Goal: Task Accomplishment & Management: Complete application form

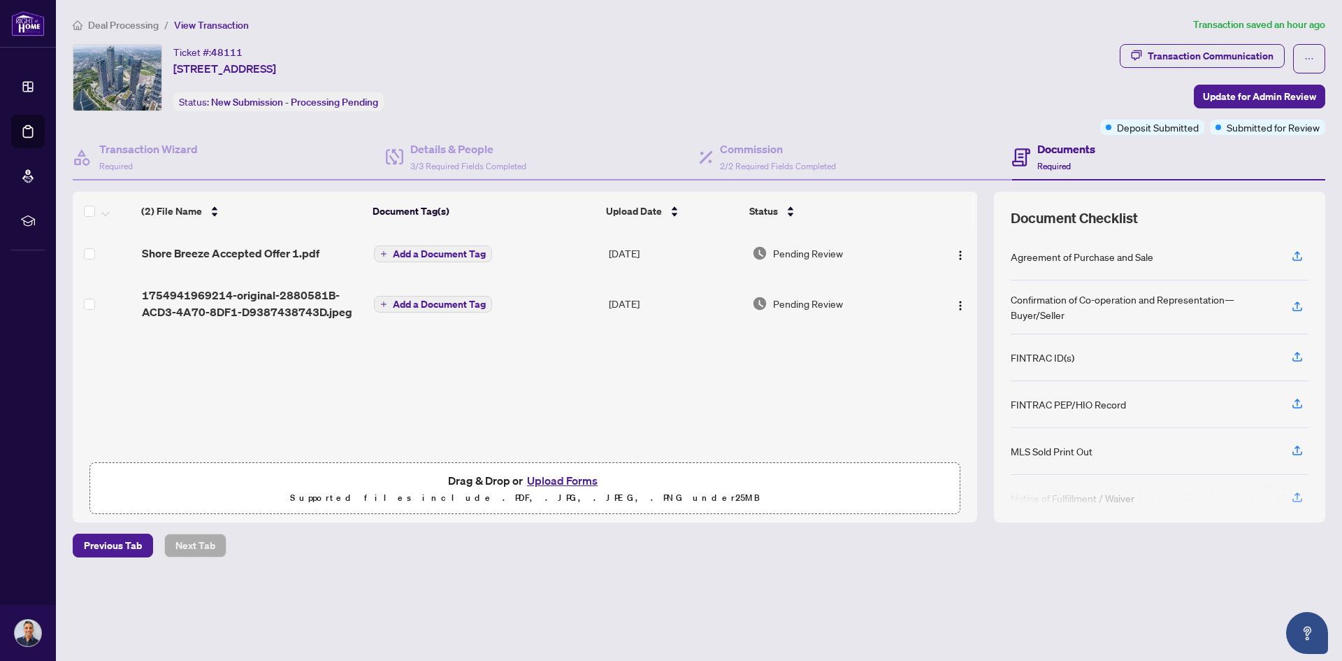
click at [116, 24] on span "Deal Processing" at bounding box center [123, 25] width 71 height 13
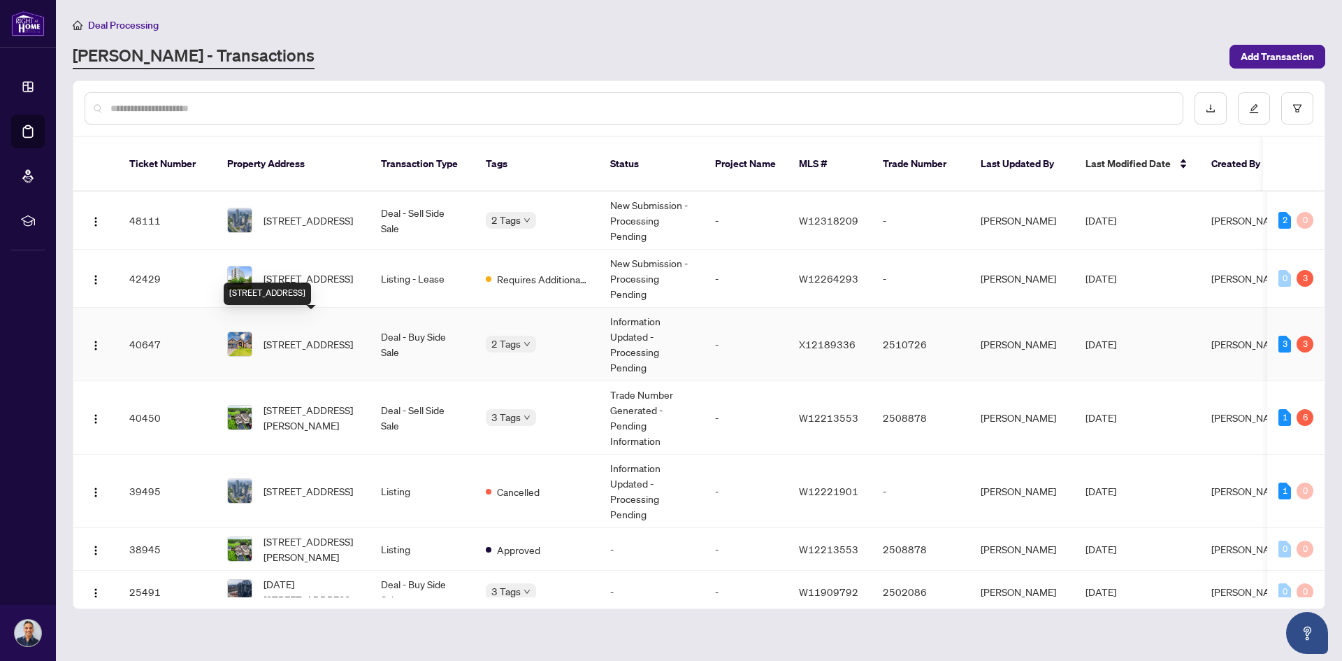
click at [296, 336] on span "[STREET_ADDRESS]" at bounding box center [308, 343] width 89 height 15
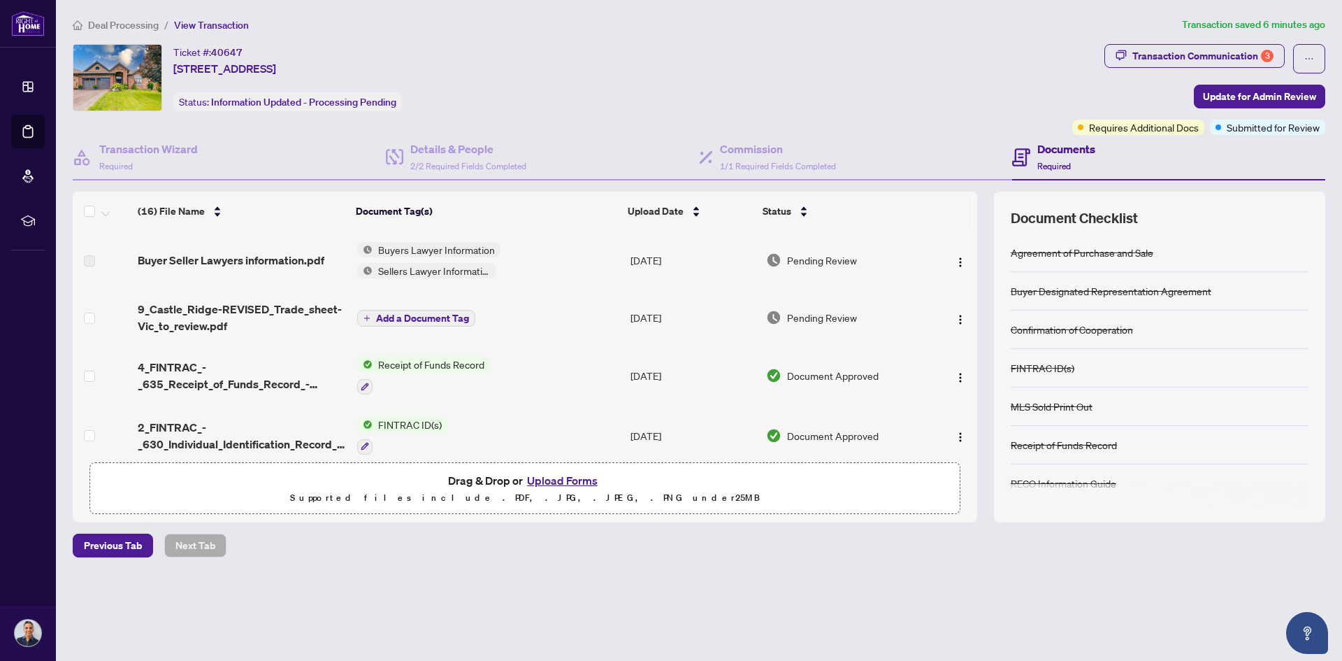
click at [553, 479] on button "Upload Forms" at bounding box center [562, 480] width 79 height 18
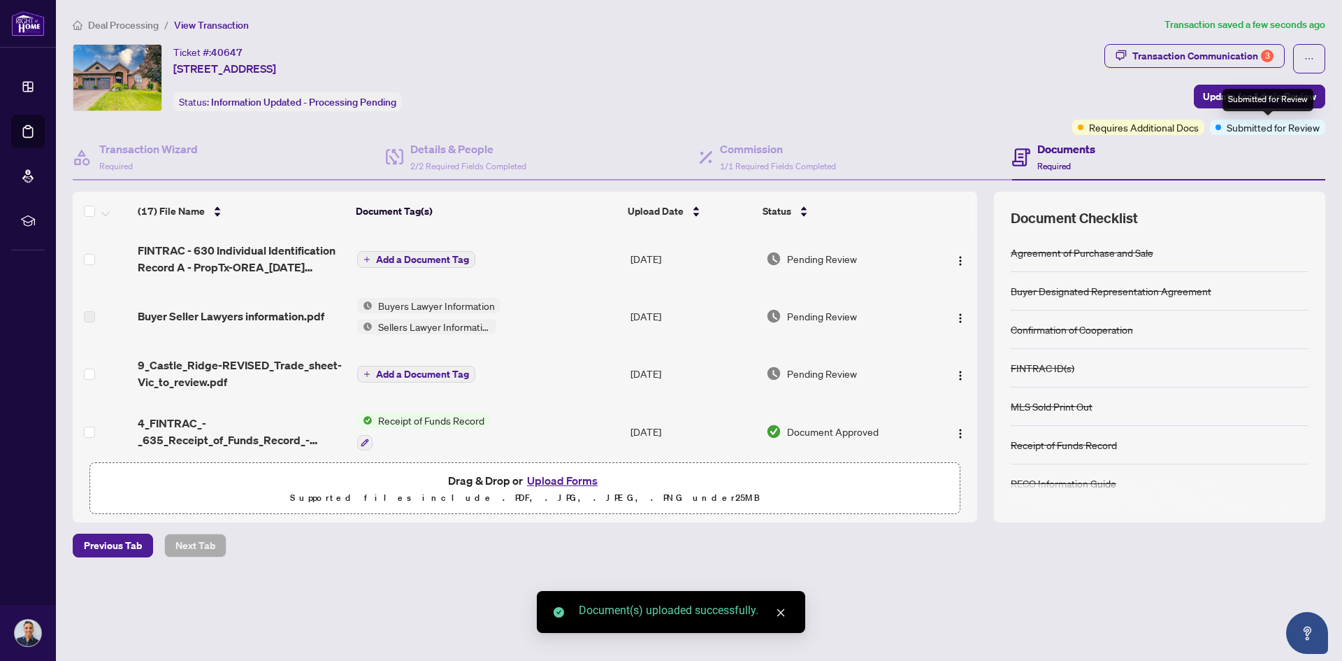
click at [1242, 100] on div "Submitted for Review" at bounding box center [1268, 100] width 91 height 22
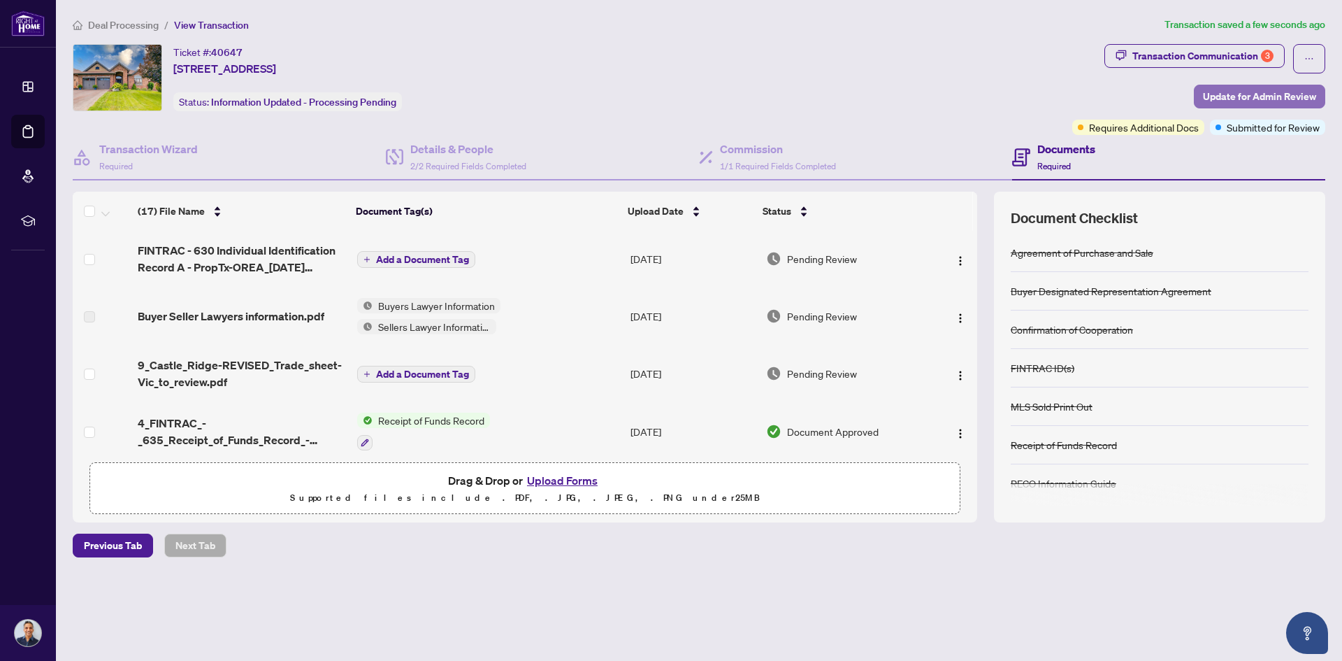
click at [1212, 90] on span "Update for Admin Review" at bounding box center [1259, 96] width 113 height 22
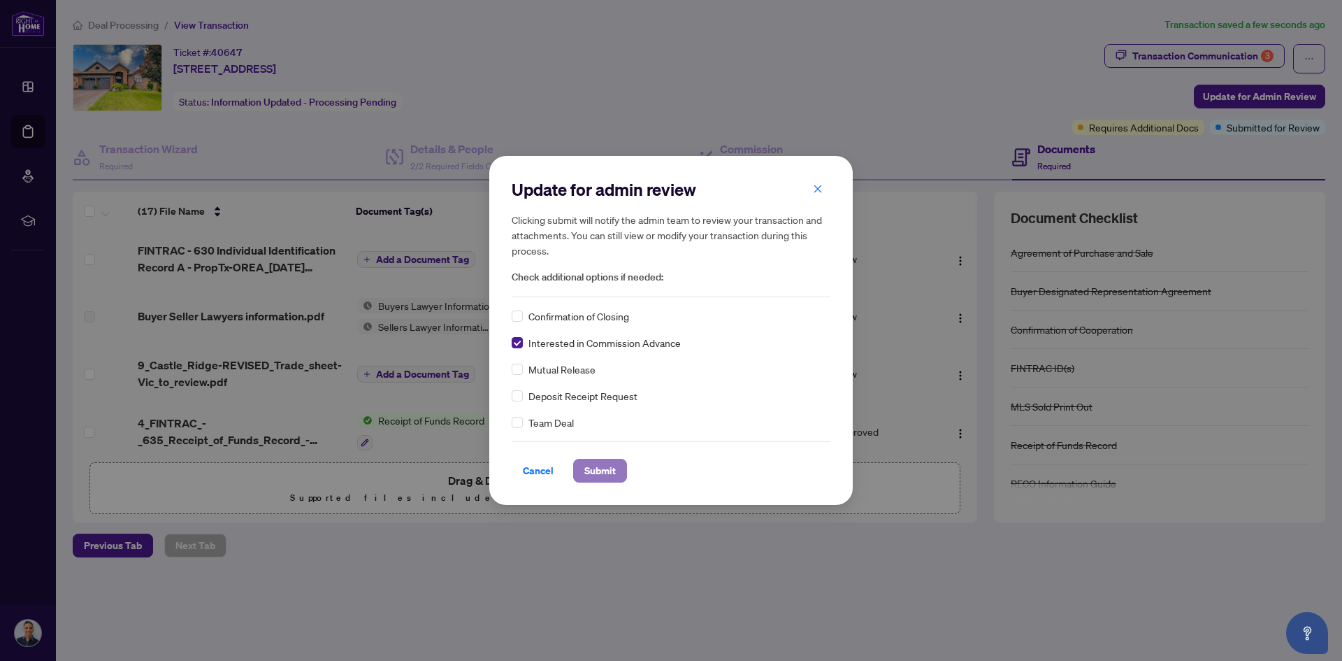
click at [593, 469] on span "Submit" at bounding box center [599, 470] width 31 height 22
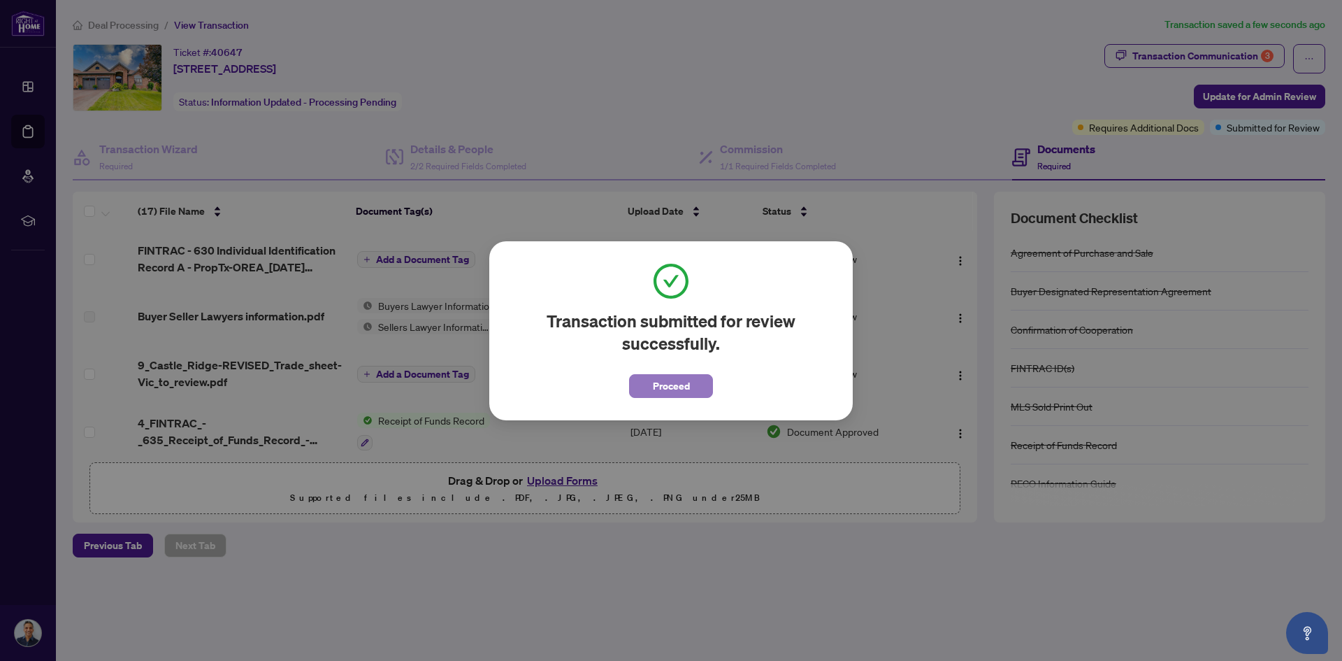
click at [668, 386] on span "Proceed" at bounding box center [671, 386] width 37 height 22
